Goal: Task Accomplishment & Management: Use online tool/utility

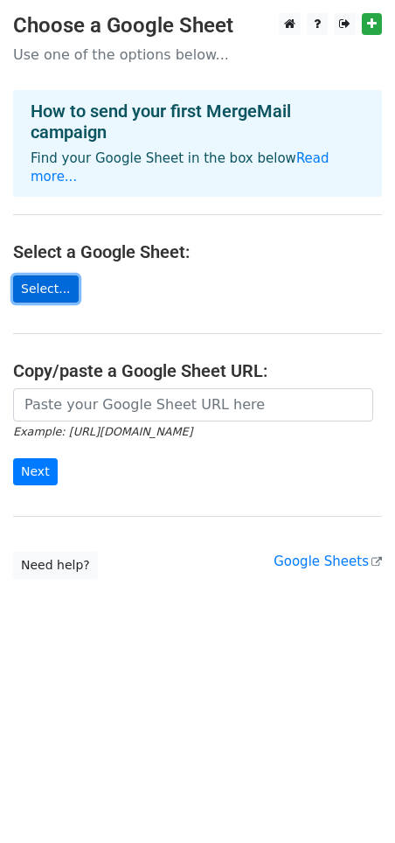
click at [57, 276] on link "Select..." at bounding box center [46, 289] width 66 height 27
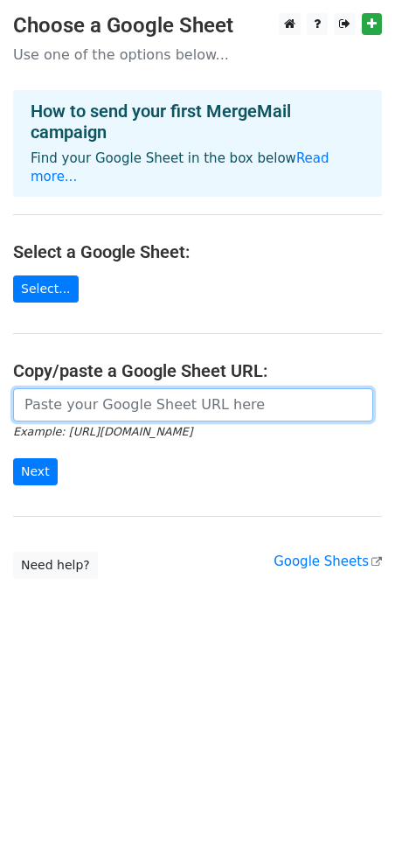
click at [75, 388] on input "url" at bounding box center [193, 404] width 360 height 33
paste input "https://docs.google.com/spreadsheets/d/1cQo-QMC6tLofjPG3SfSBMV8X0dyu-vHYm5McHUf…"
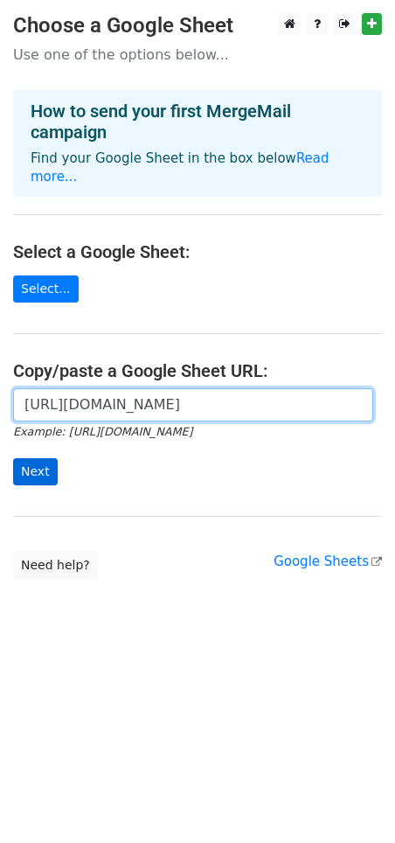
type input "https://docs.google.com/spreadsheets/d/1cQo-QMC6tLofjPG3SfSBMV8X0dyu-vHYm5McHUf…"
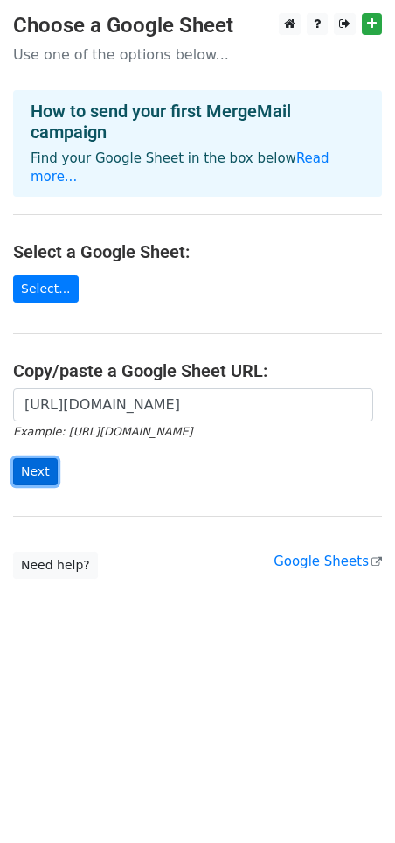
scroll to position [0, 0]
click at [38, 458] on input "Next" at bounding box center [35, 471] width 45 height 27
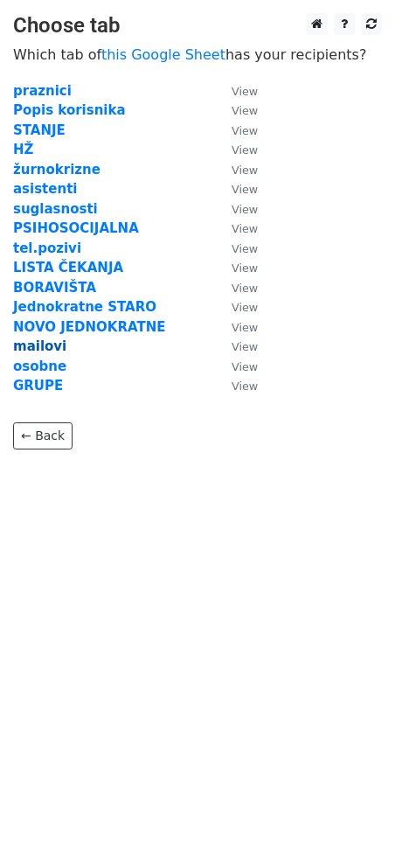
click at [50, 347] on strong "mailovi" at bounding box center [39, 347] width 53 height 16
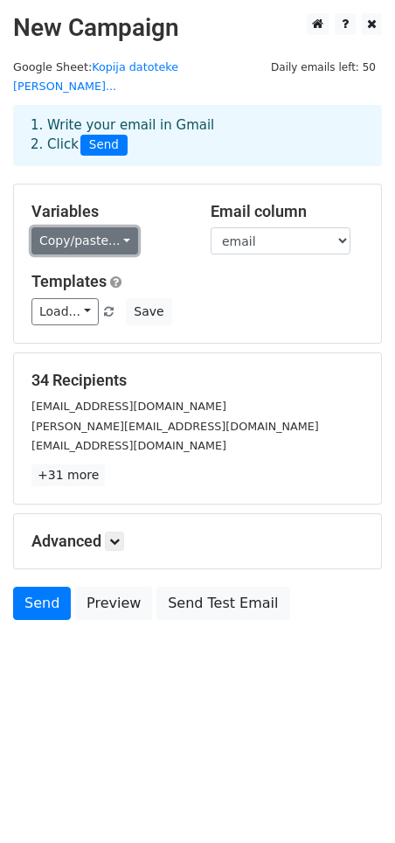
click at [117, 228] on link "Copy/paste..." at bounding box center [84, 240] width 107 height 27
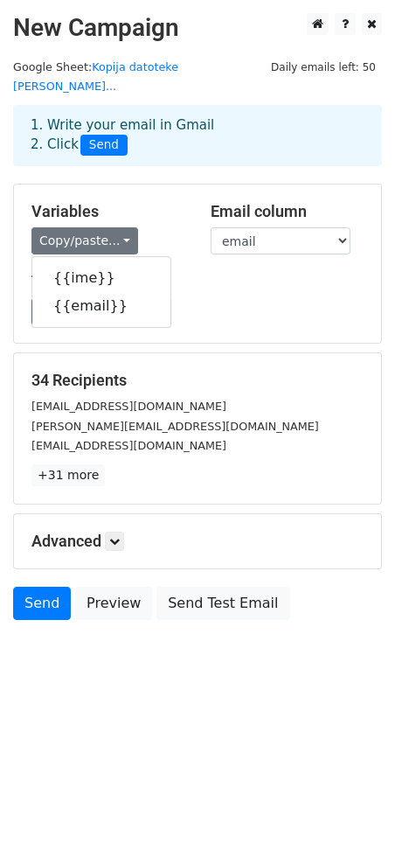
click at [210, 272] on h5 "Templates" at bounding box center [197, 281] width 332 height 19
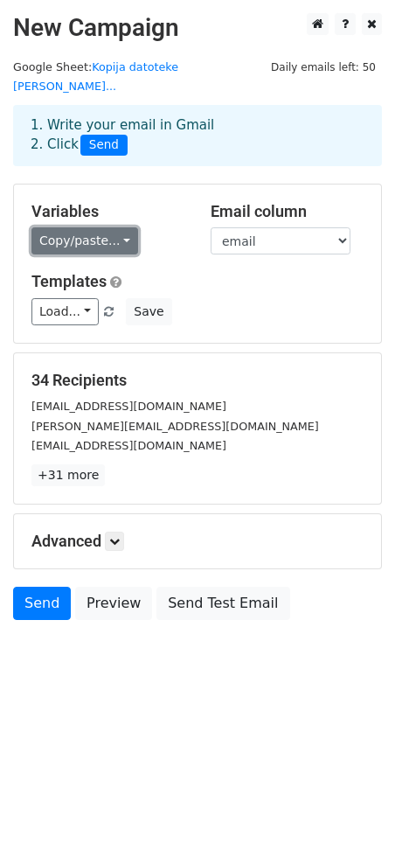
click at [117, 227] on link "Copy/paste..." at bounding box center [84, 240] width 107 height 27
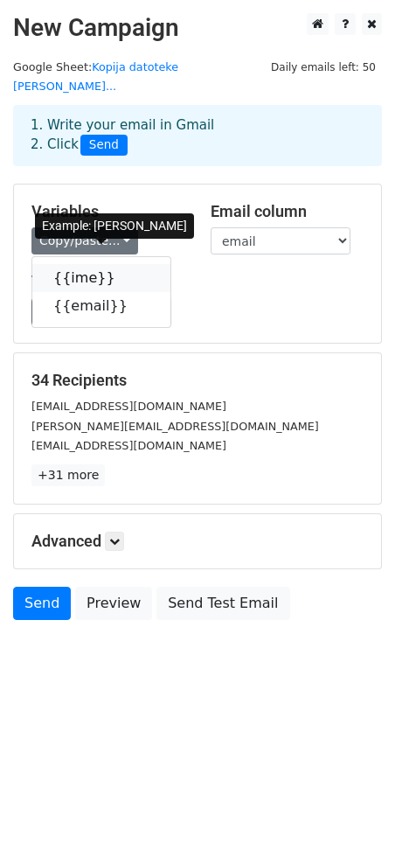
click at [91, 264] on link "{{ime}}" at bounding box center [101, 278] width 138 height 28
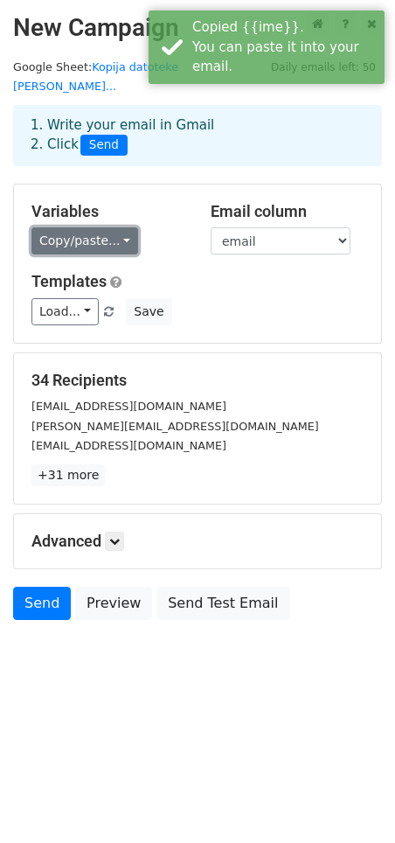
click at [108, 227] on link "Copy/paste..." at bounding box center [84, 240] width 107 height 27
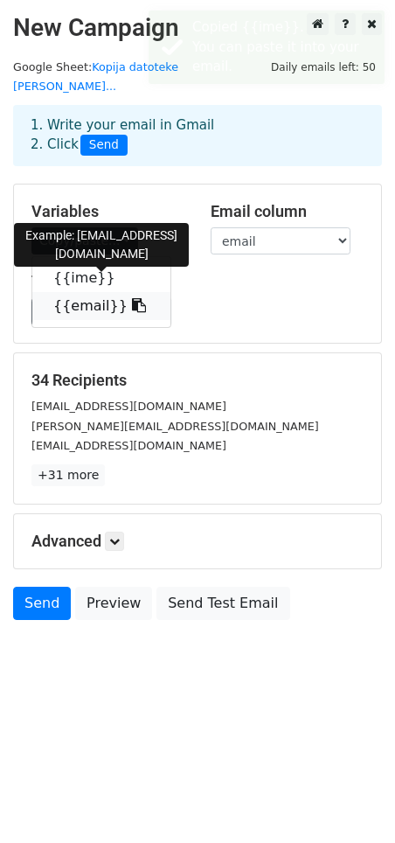
click at [92, 292] on link "{{email}}" at bounding box center [101, 306] width 138 height 28
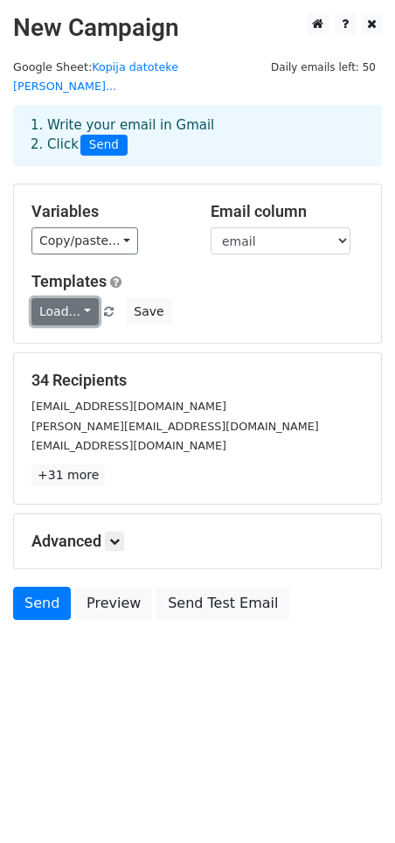
click at [81, 298] on link "Load..." at bounding box center [64, 311] width 67 height 27
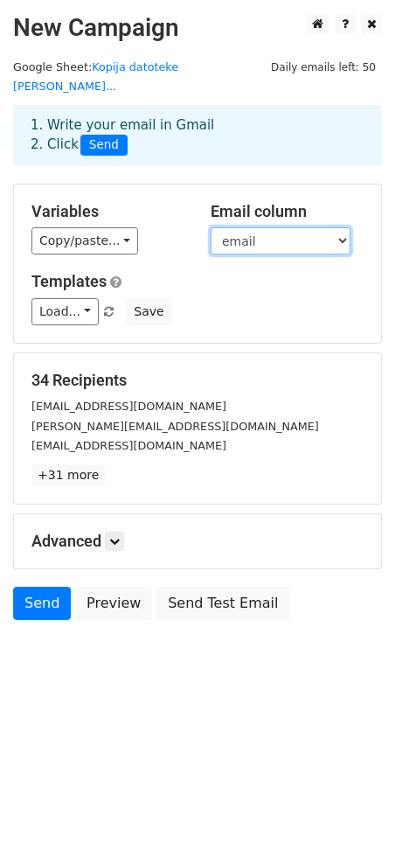
click at [297, 227] on select "ime email" at bounding box center [281, 240] width 140 height 27
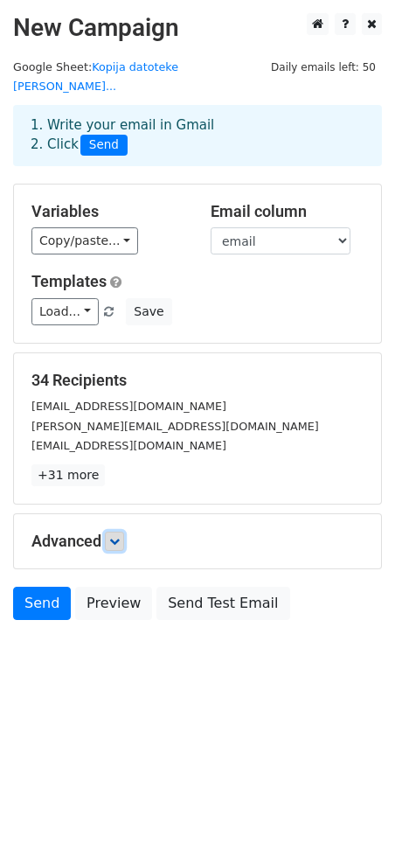
click at [120, 536] on icon at bounding box center [114, 541] width 10 height 10
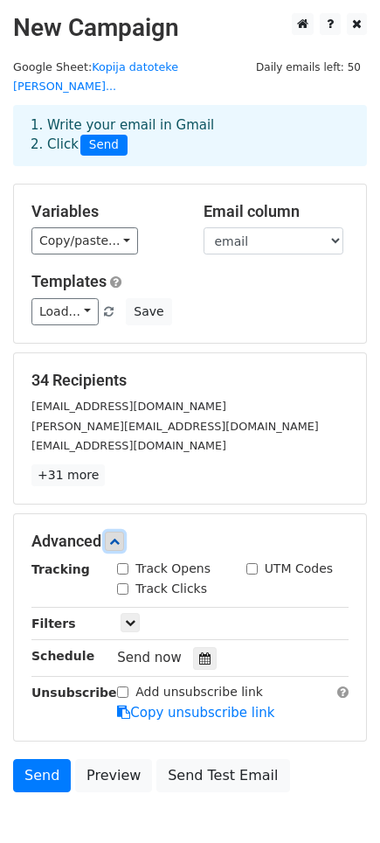
scroll to position [80, 0]
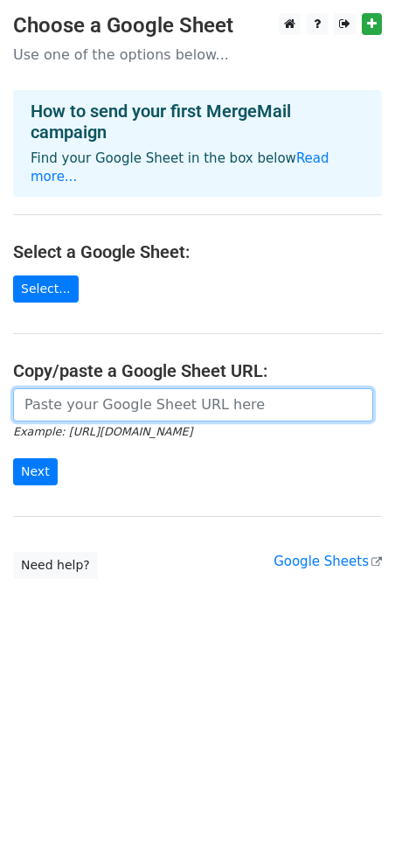
click at [97, 390] on input "url" at bounding box center [193, 404] width 360 height 33
paste input "https://docs.google.com/spreadsheets/d/1cQo-QMC6tLofjPG3SfSBMV8X0dyu-vHYm5McHUf…"
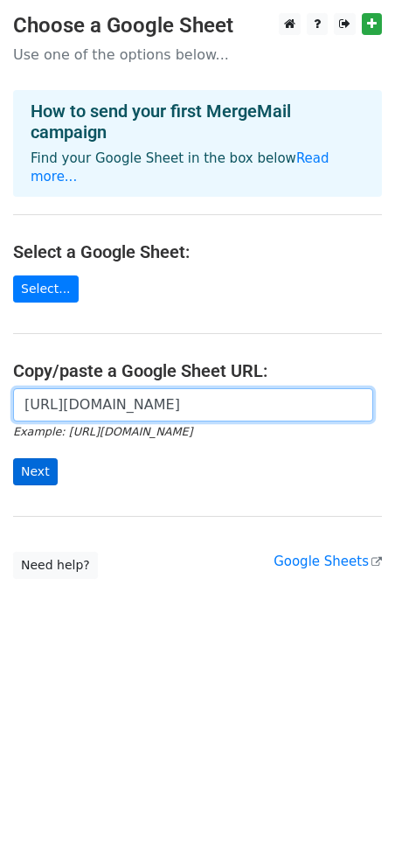
type input "https://docs.google.com/spreadsheets/d/1cQo-QMC6tLofjPG3SfSBMV8X0dyu-vHYm5McHUf…"
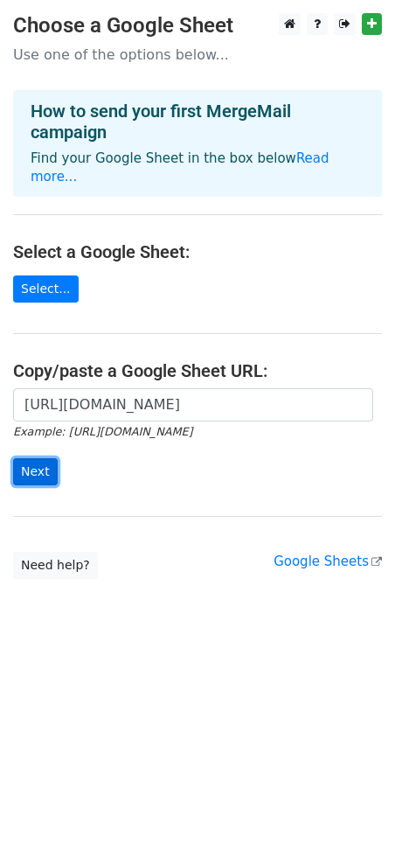
scroll to position [0, 0]
click at [22, 458] on input "Next" at bounding box center [35, 471] width 45 height 27
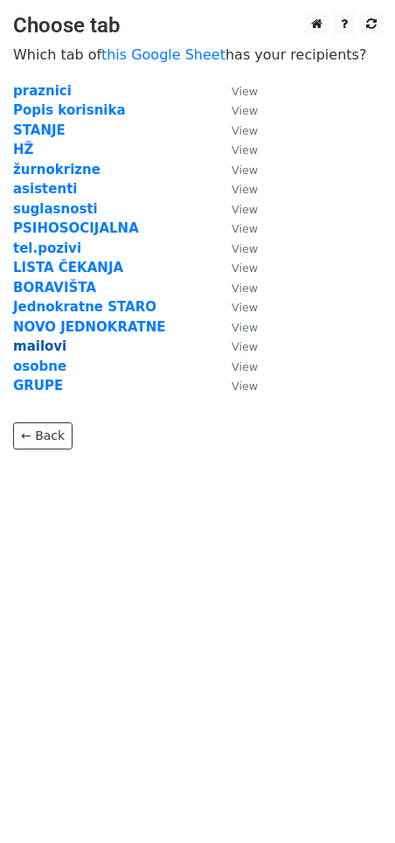
click at [47, 344] on strong "mailovi" at bounding box center [39, 347] width 53 height 16
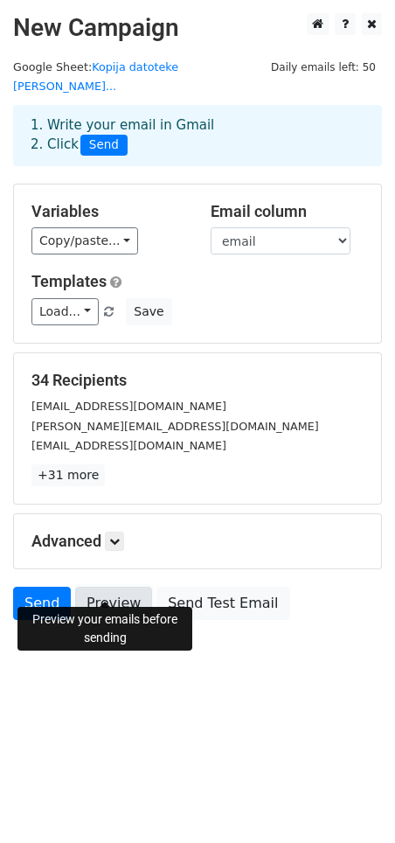
click at [125, 587] on link "Preview" at bounding box center [113, 603] width 77 height 33
click at [111, 595] on link "Preview" at bounding box center [113, 603] width 77 height 33
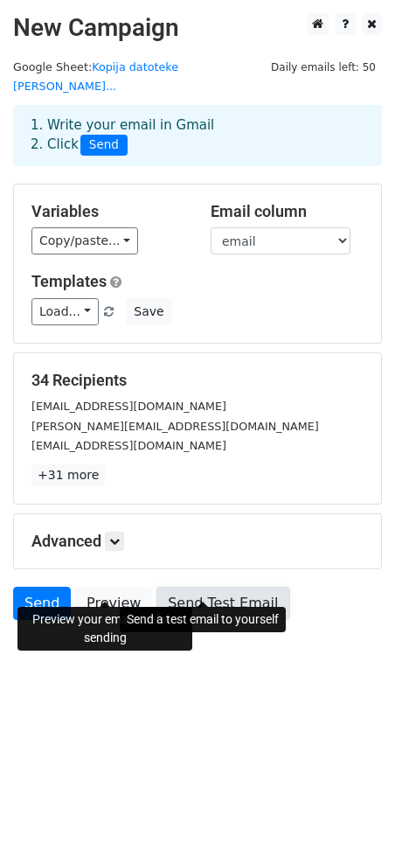
click at [185, 590] on link "Send Test Email" at bounding box center [223, 603] width 133 height 33
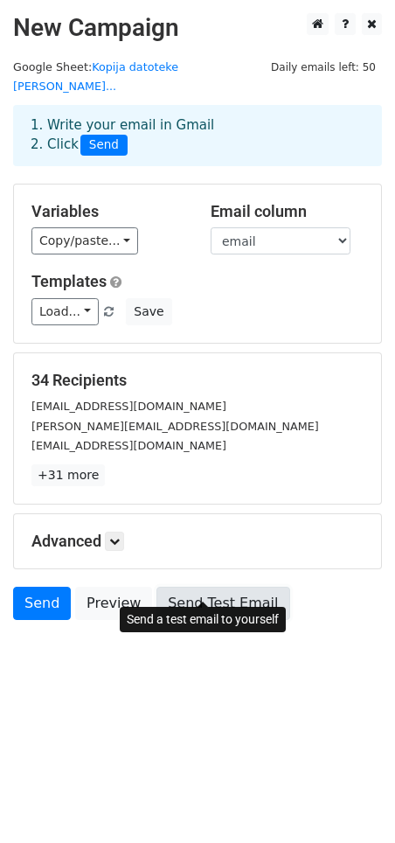
click at [199, 587] on link "Send Test Email" at bounding box center [223, 603] width 133 height 33
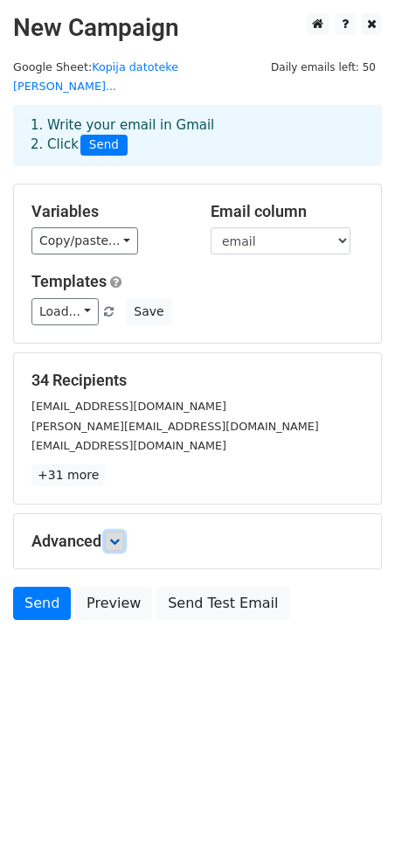
click at [116, 532] on link at bounding box center [114, 541] width 19 height 19
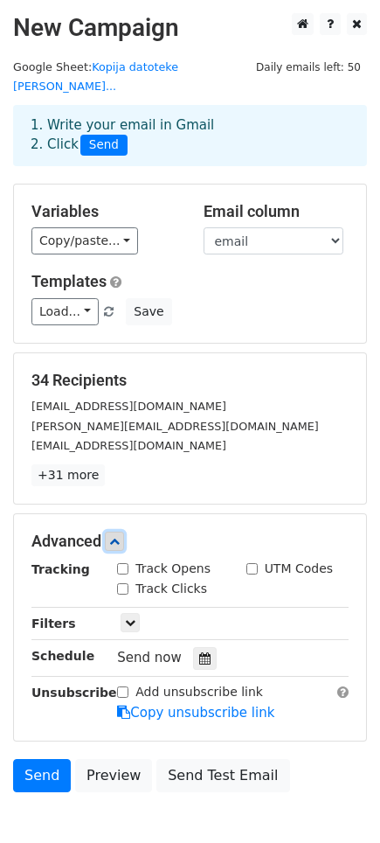
click at [117, 536] on icon at bounding box center [114, 541] width 10 height 10
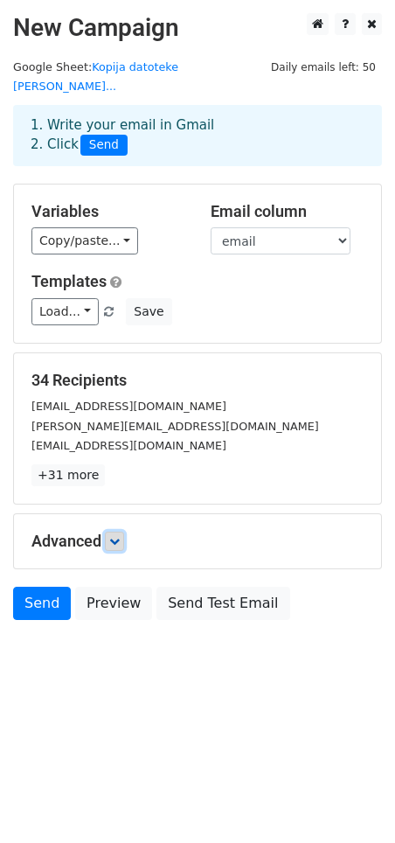
click at [117, 536] on icon at bounding box center [114, 541] width 10 height 10
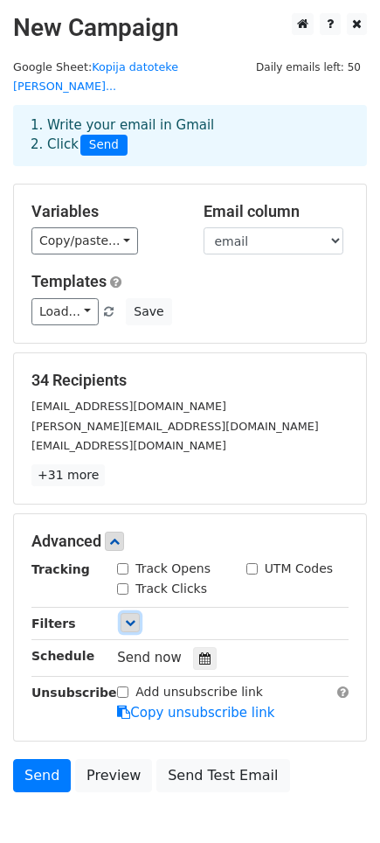
click at [136, 613] on link at bounding box center [130, 622] width 19 height 19
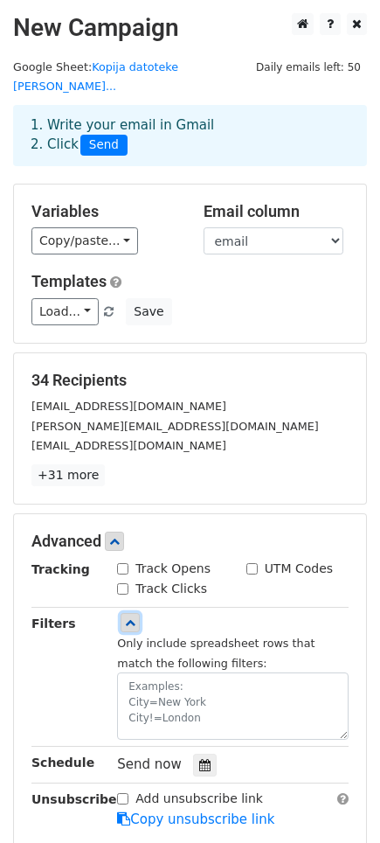
click at [136, 613] on link at bounding box center [130, 622] width 19 height 19
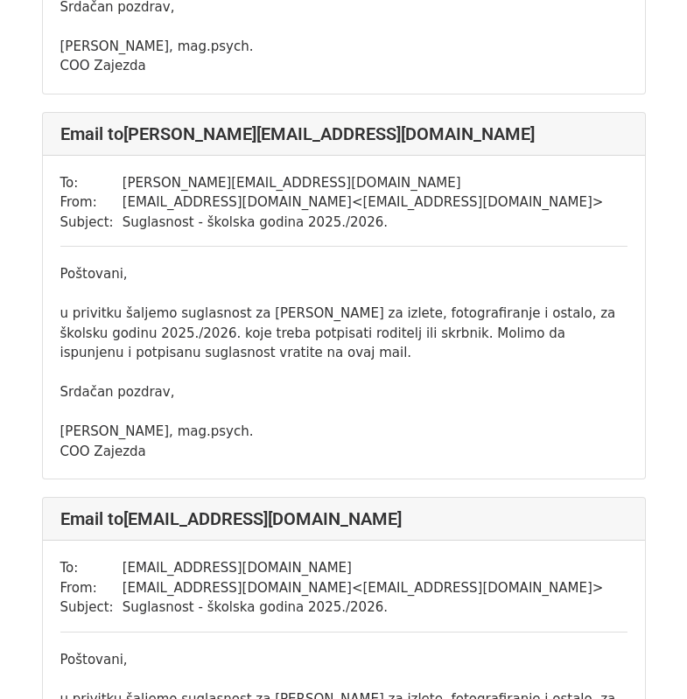
scroll to position [1574, 0]
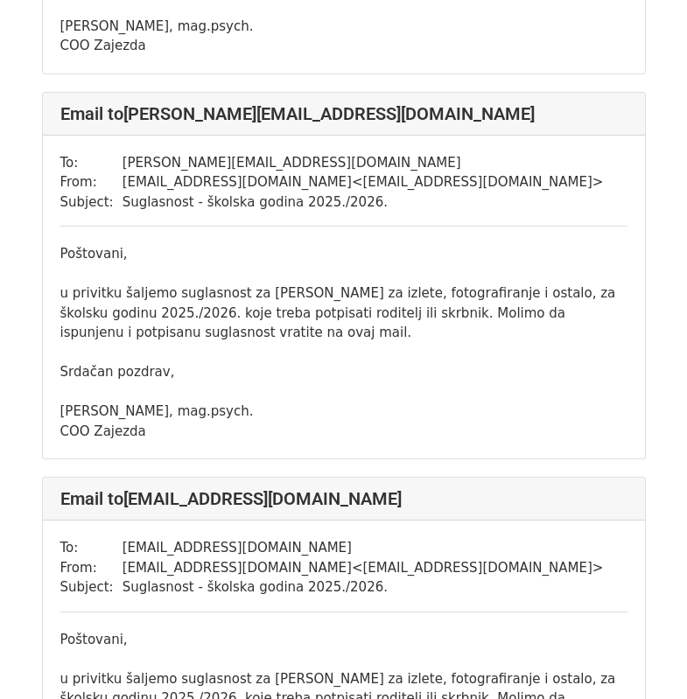
click at [500, 378] on div "Srdačan pozdrav," at bounding box center [343, 372] width 567 height 20
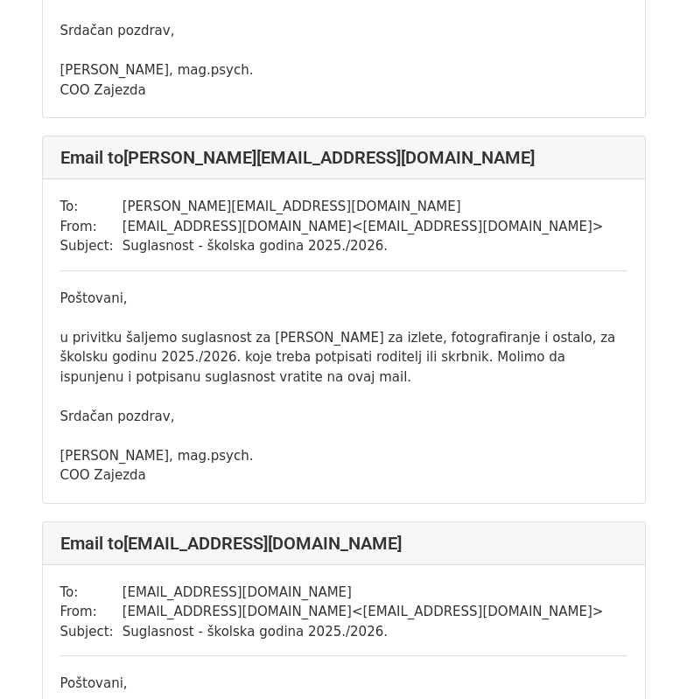
scroll to position [9971, 0]
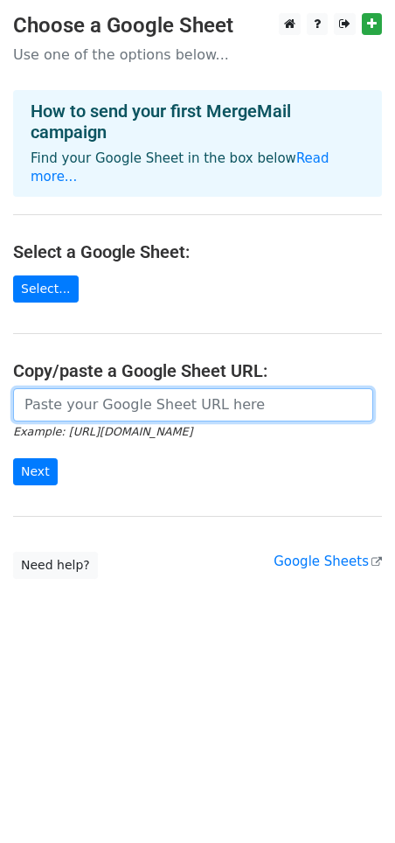
click at [109, 388] on input "url" at bounding box center [193, 404] width 360 height 33
paste input "https://docs.google.com/spreadsheets/d/1cQo-QMC6tLofjPG3SfSBMV8X0dyu-vHYm5McHUf…"
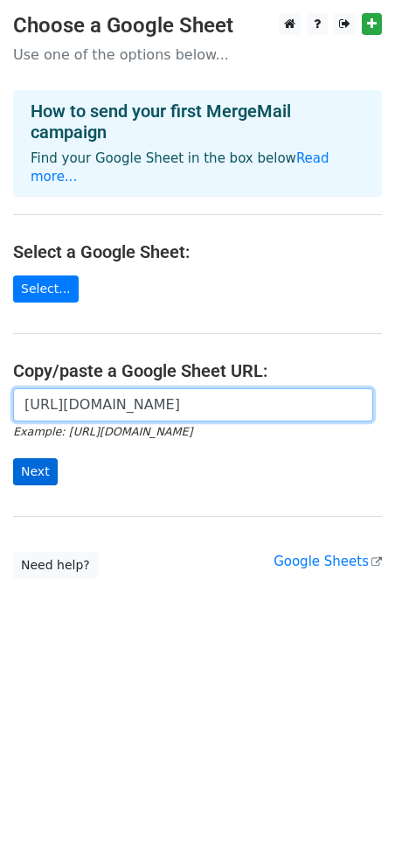
type input "https://docs.google.com/spreadsheets/d/1cQo-QMC6tLofjPG3SfSBMV8X0dyu-vHYm5McHUf…"
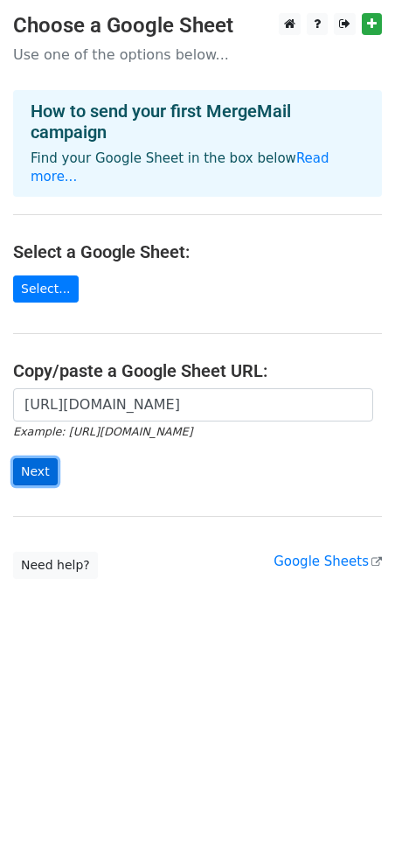
scroll to position [0, 0]
click at [35, 458] on input "Next" at bounding box center [35, 471] width 45 height 27
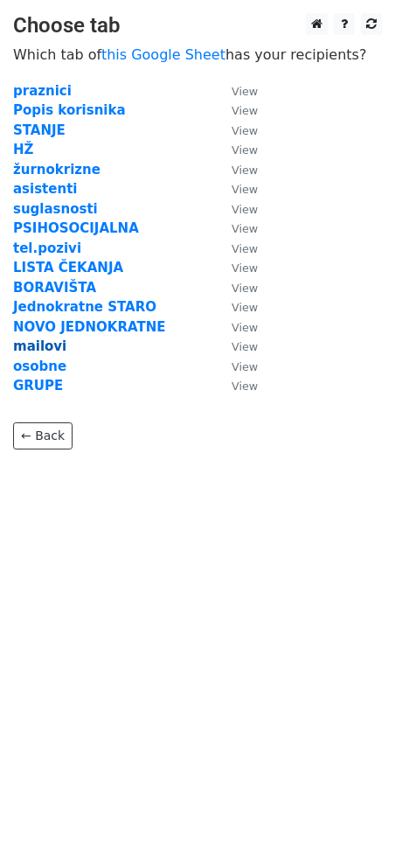
click at [44, 342] on strong "mailovi" at bounding box center [39, 347] width 53 height 16
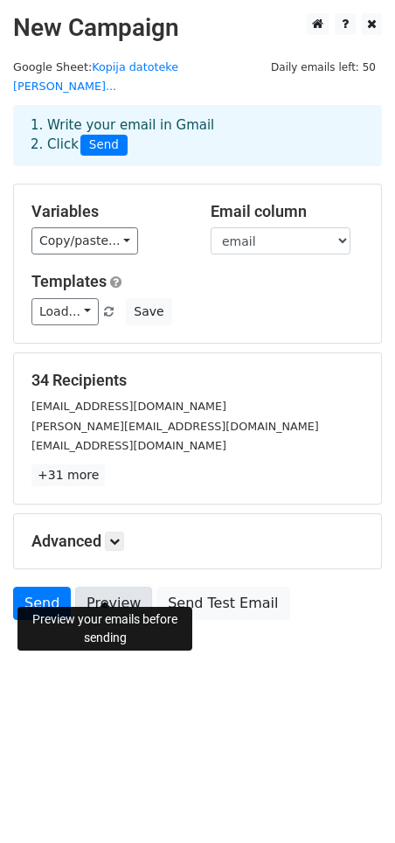
click at [87, 590] on link "Preview" at bounding box center [113, 603] width 77 height 33
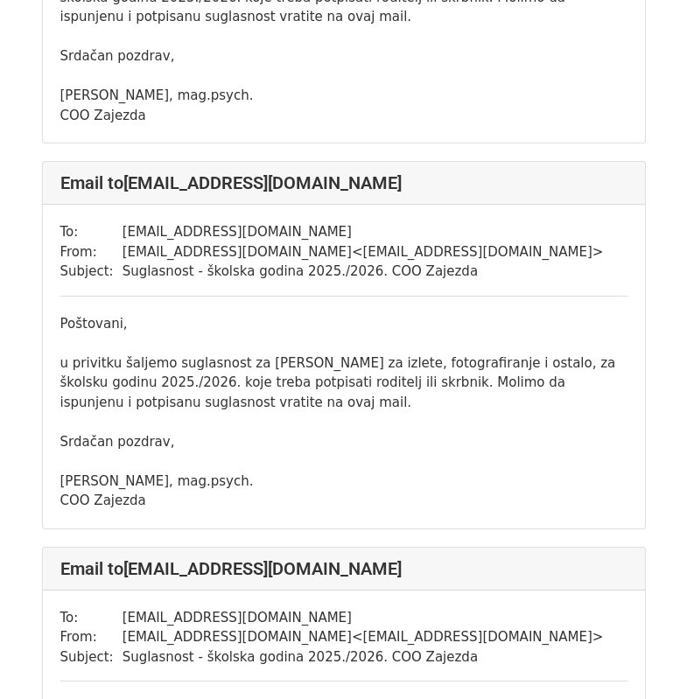
scroll to position [350, 0]
